Goal: Information Seeking & Learning: Check status

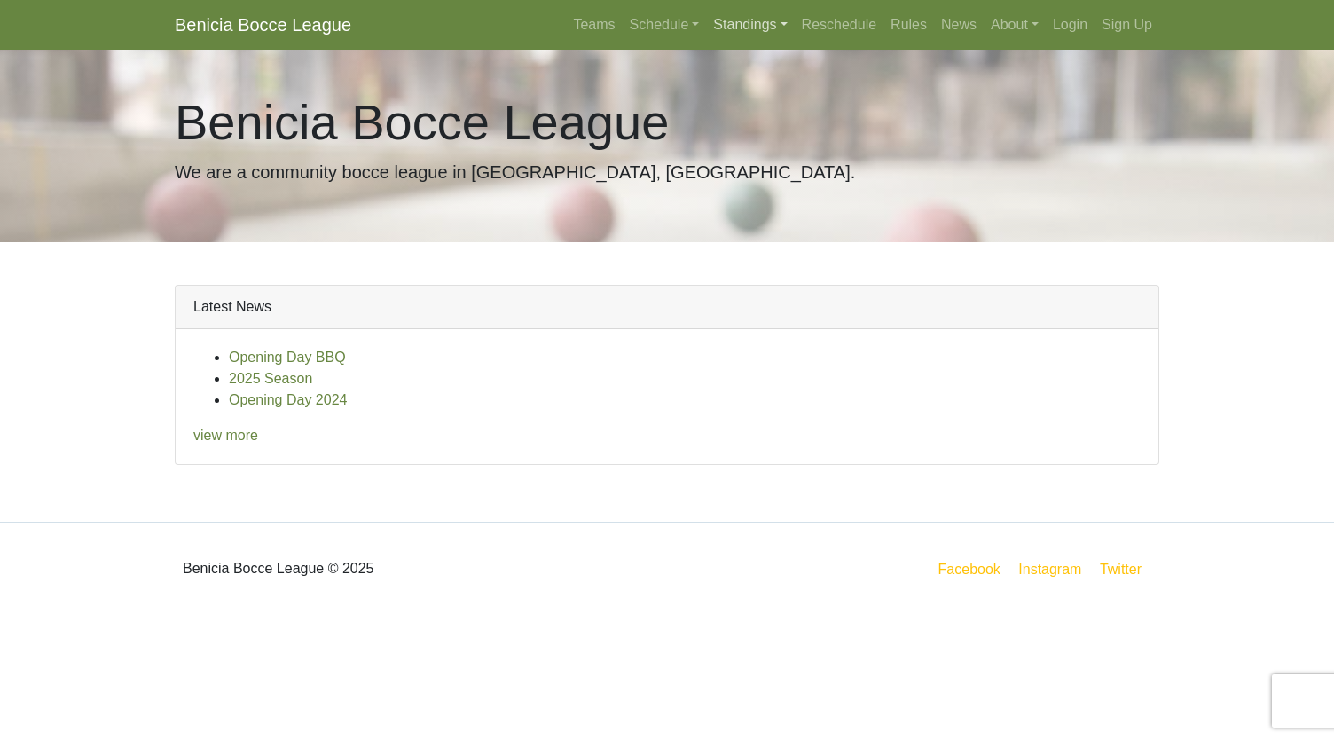
click at [751, 31] on link "Standings" at bounding box center [750, 24] width 88 height 35
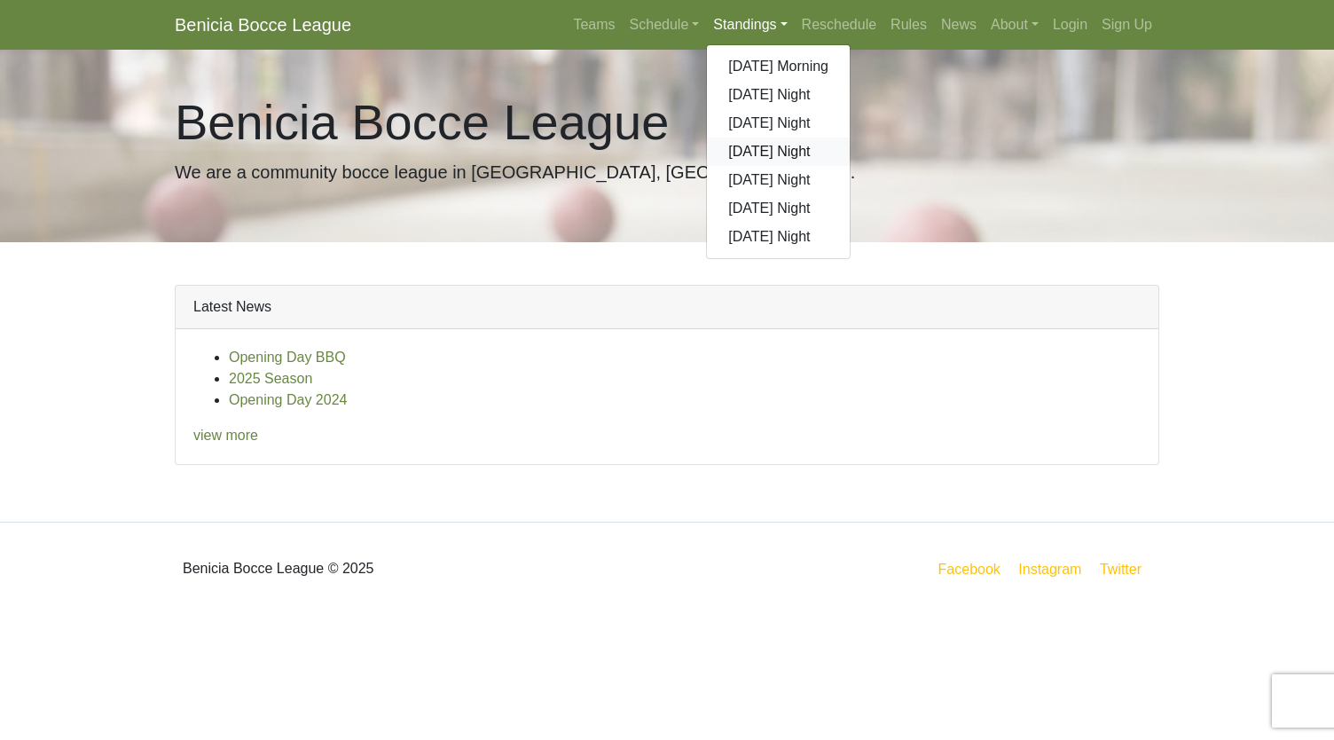
click at [764, 146] on link "[DATE] Night" at bounding box center [778, 152] width 143 height 28
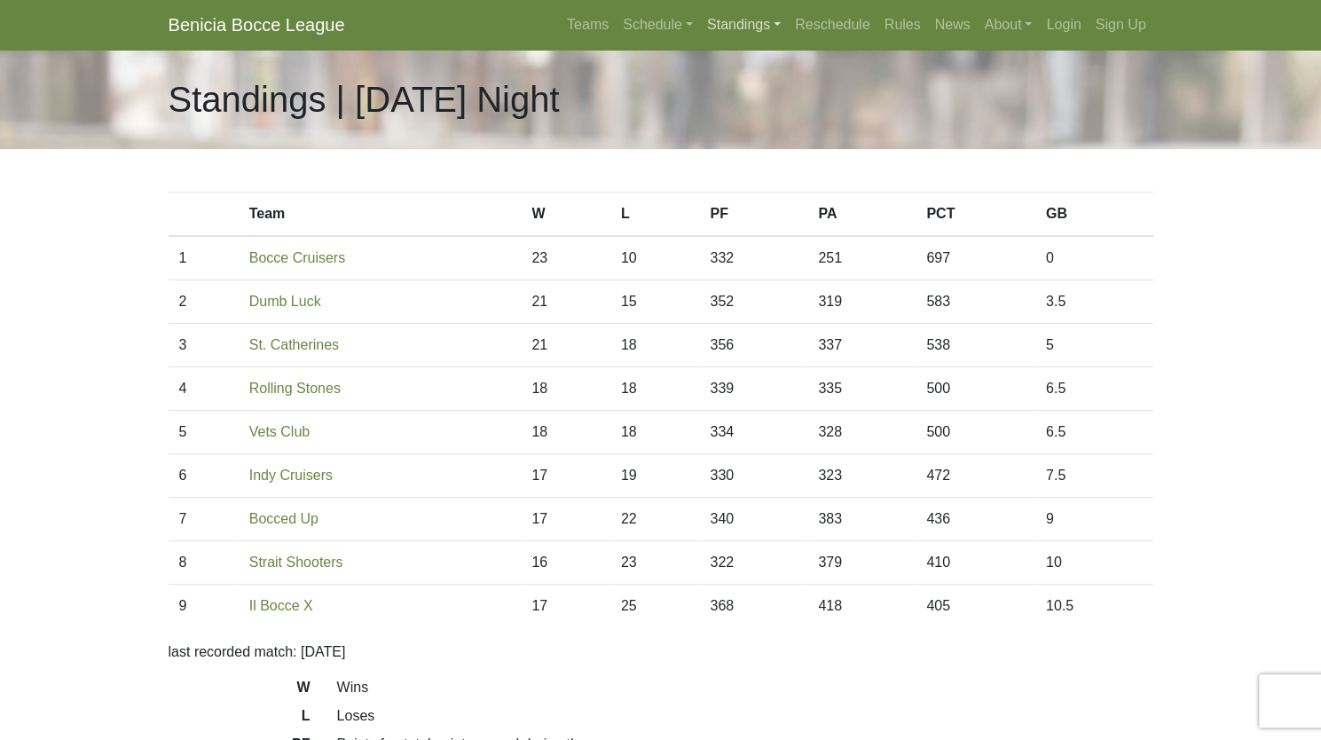
click at [766, 15] on link "Standings" at bounding box center [744, 24] width 88 height 35
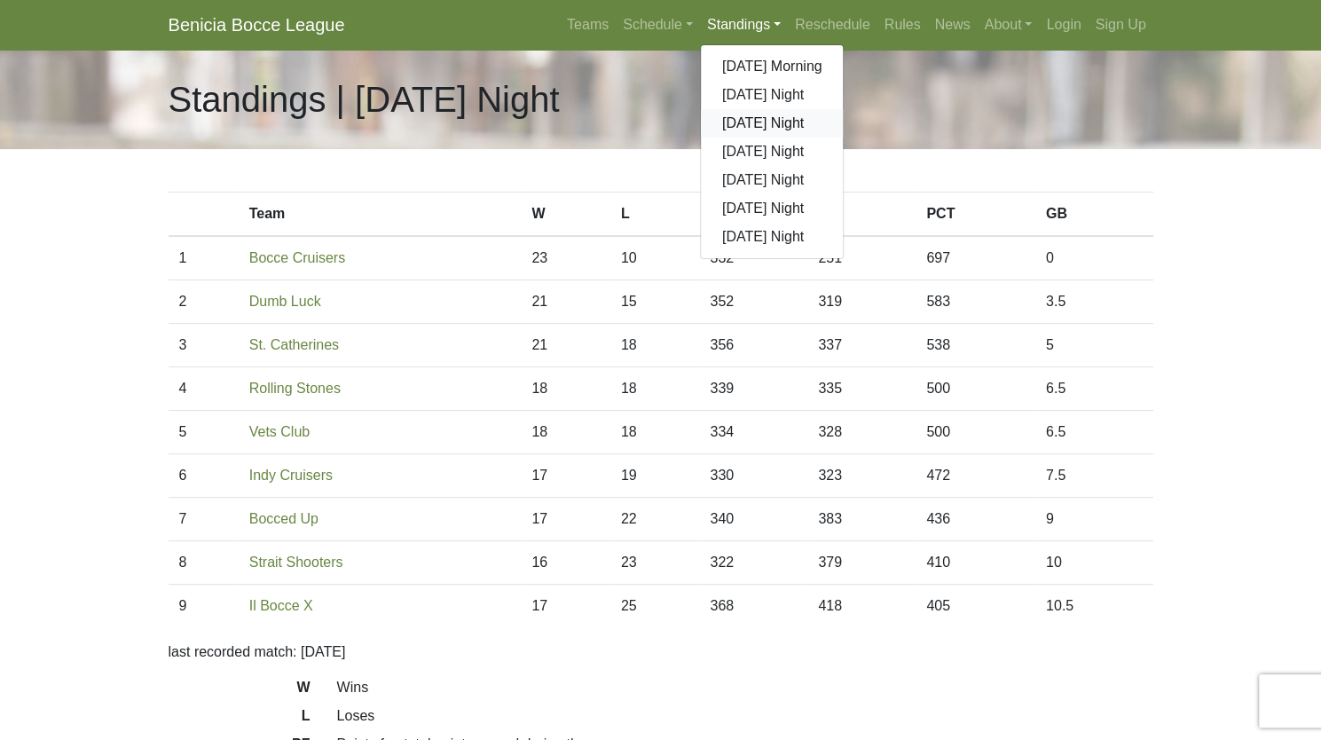
click at [759, 123] on link "[DATE] Night" at bounding box center [772, 123] width 143 height 28
